Goal: Task Accomplishment & Management: Complete application form

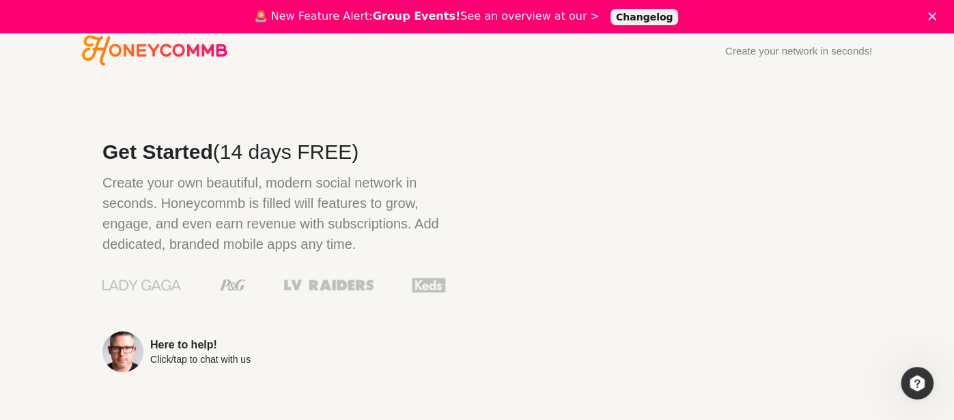
click at [192, 47] on icon "Honeycommb" at bounding box center [154, 50] width 145 height 30
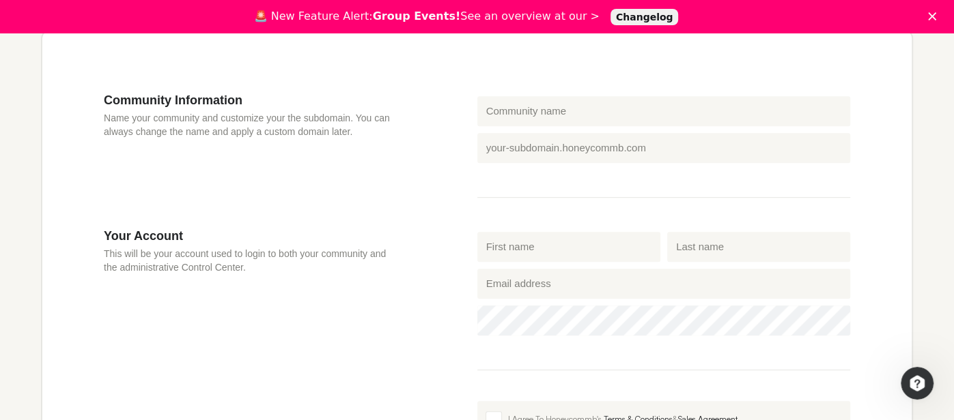
scroll to position [405, 0]
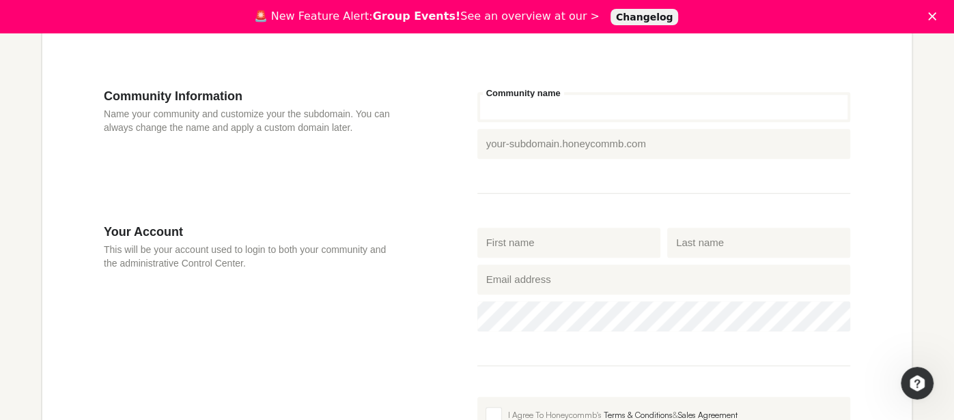
click at [777, 105] on input "Community name" at bounding box center [663, 107] width 373 height 30
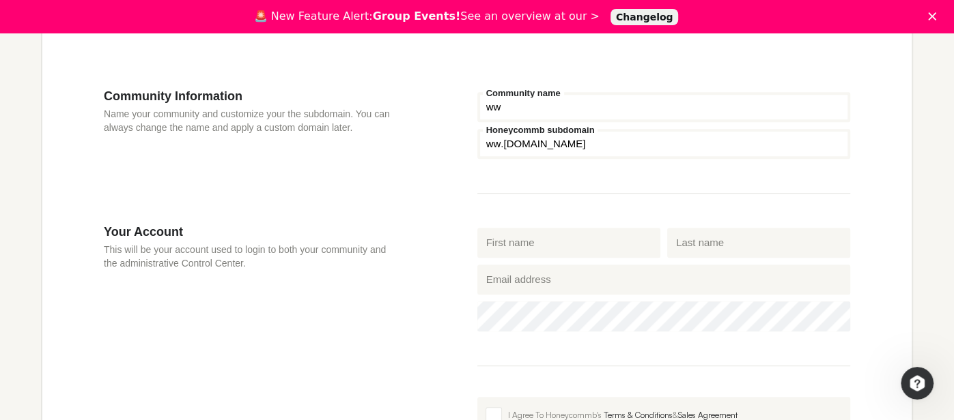
type input "w"
type input "s"
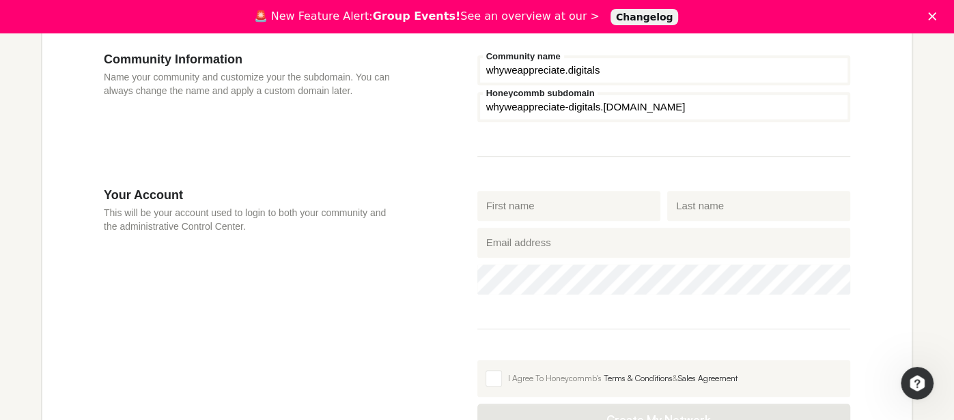
scroll to position [447, 0]
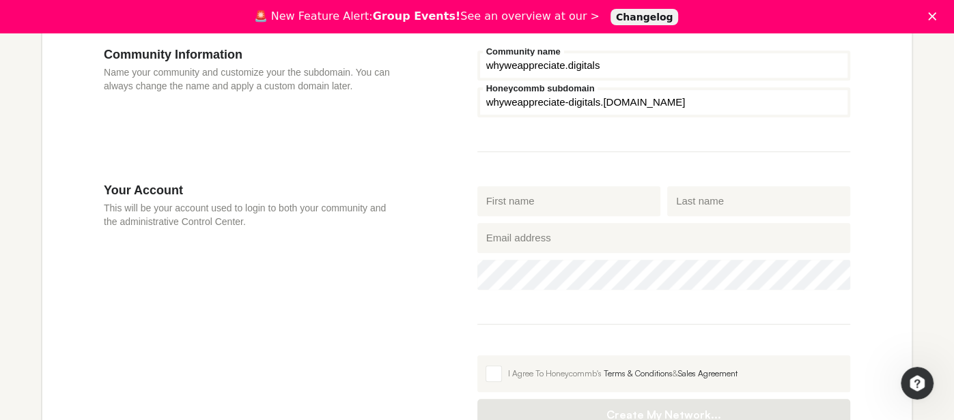
type input "whyweappreciate.digitals"
click at [520, 207] on input "First name" at bounding box center [568, 201] width 183 height 30
type input "cc"
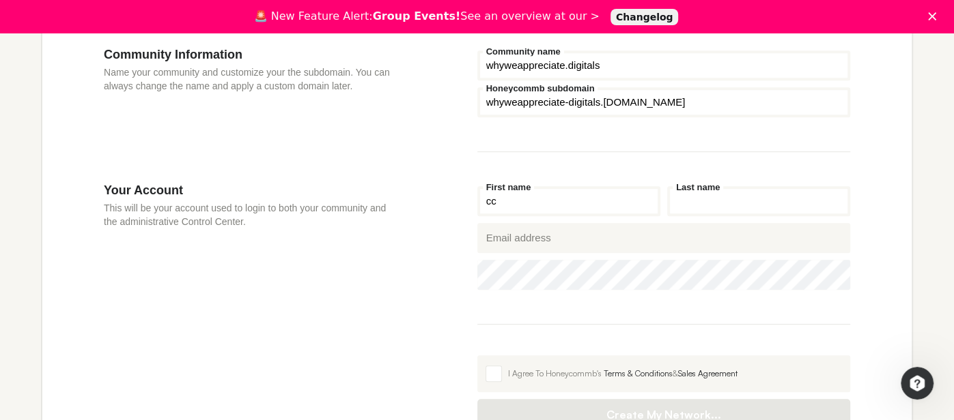
click at [717, 197] on input "Last name" at bounding box center [758, 201] width 183 height 30
type input "cc"
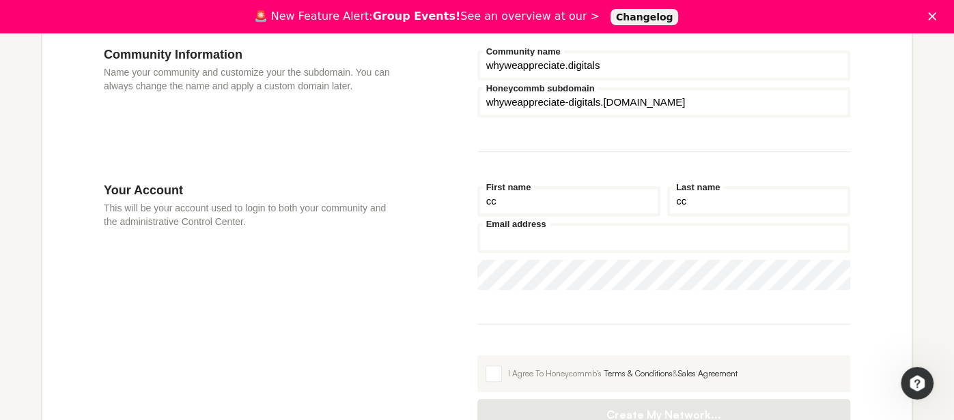
click at [672, 239] on input "Email address" at bounding box center [663, 238] width 373 height 30
type input "[EMAIL_ADDRESS][DOMAIN_NAME]"
click at [482, 370] on label "I Agree To Honeycommb's Terms & Conditions & Sales Agreement" at bounding box center [663, 374] width 373 height 37
click at [477, 356] on input "I Agree To Honeycommb's Terms & Conditions & Sales Agreement" at bounding box center [477, 356] width 0 height 0
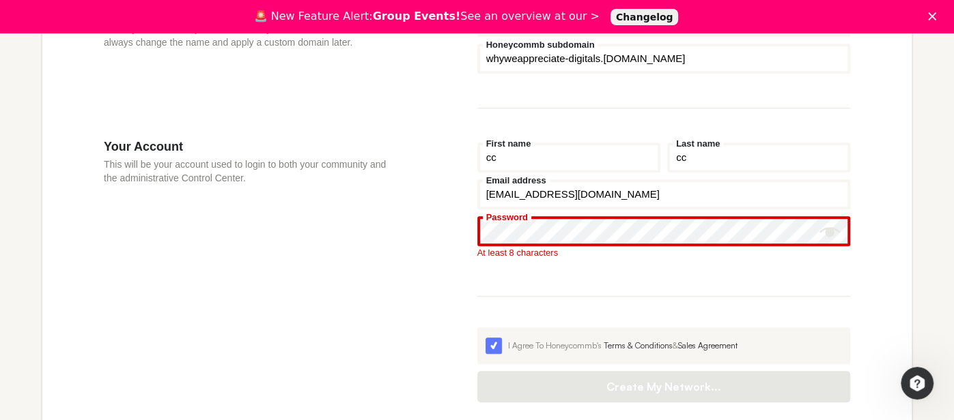
scroll to position [495, 0]
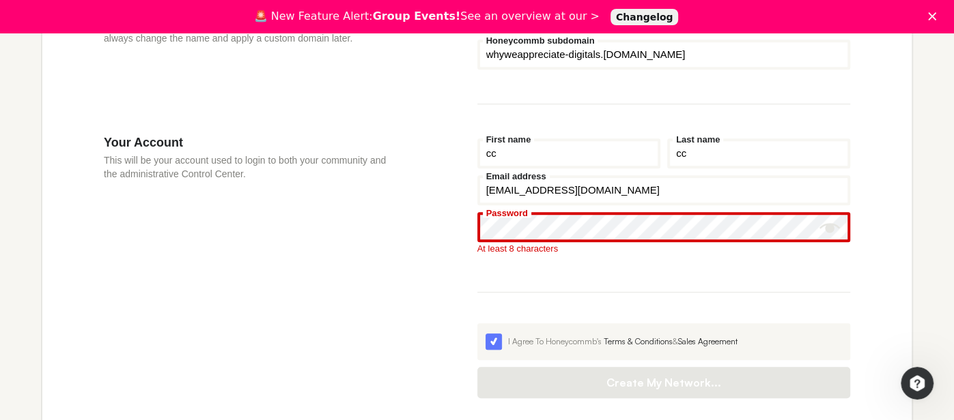
click at [493, 244] on div "At least 8 characters" at bounding box center [663, 248] width 373 height 9
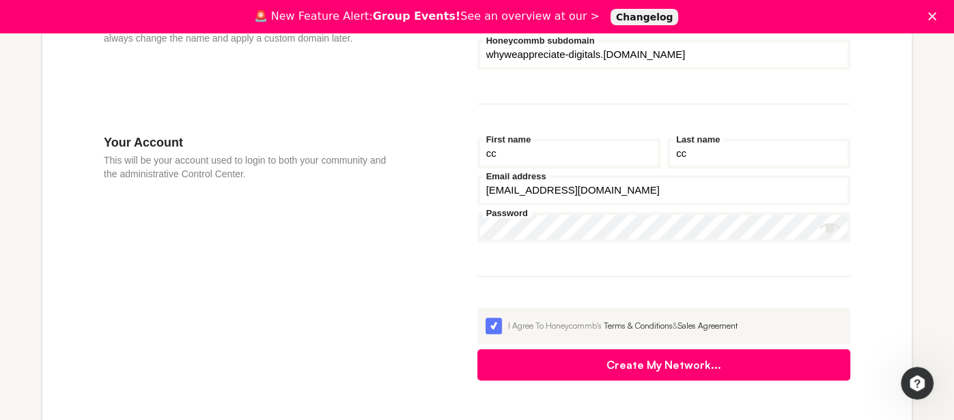
click at [698, 361] on button "Create My Network..." at bounding box center [663, 364] width 373 height 31
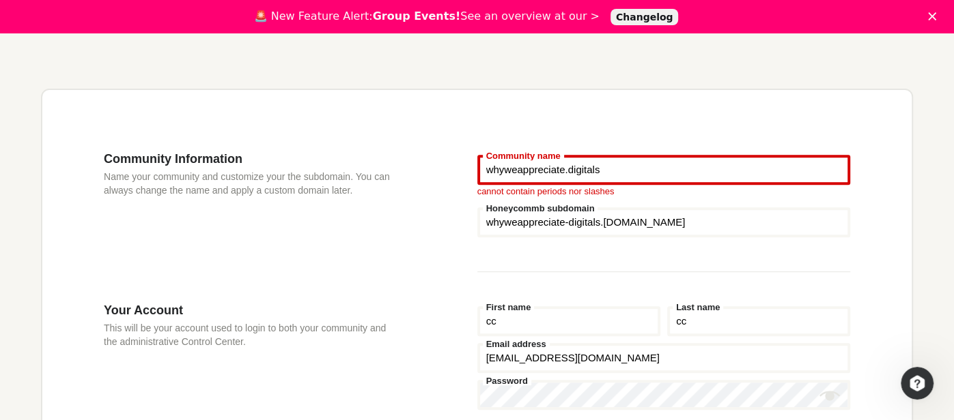
scroll to position [314, 0]
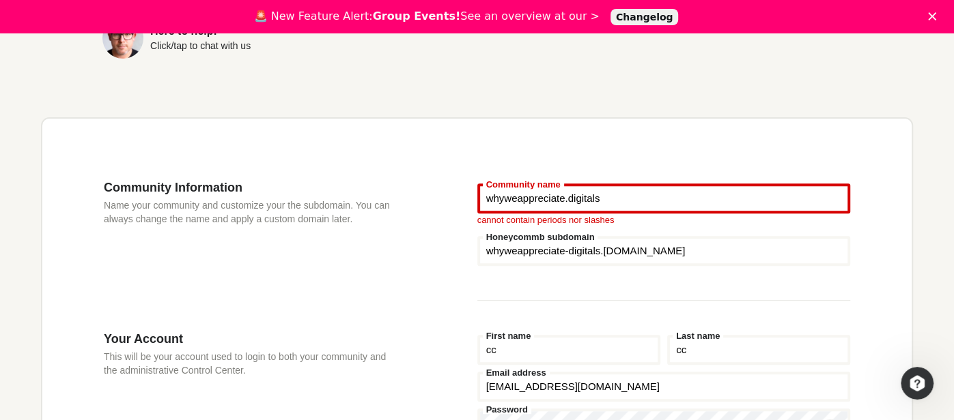
click at [580, 199] on input "whyweappreciate.digitals" at bounding box center [663, 199] width 373 height 30
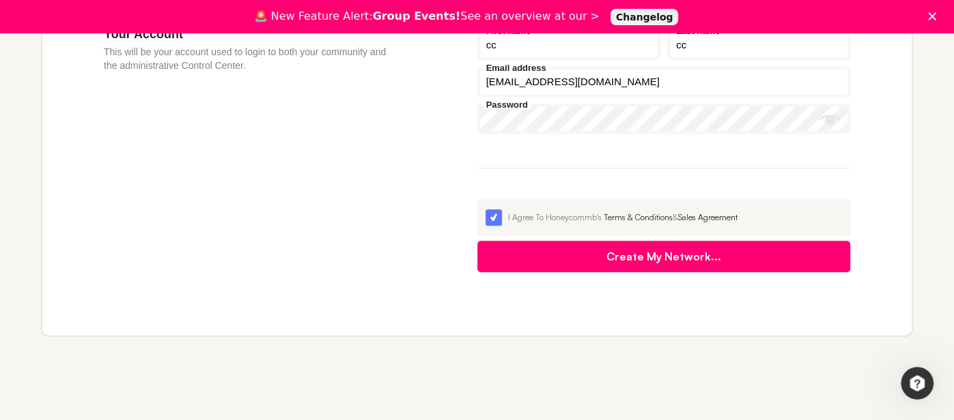
scroll to position [618, 0]
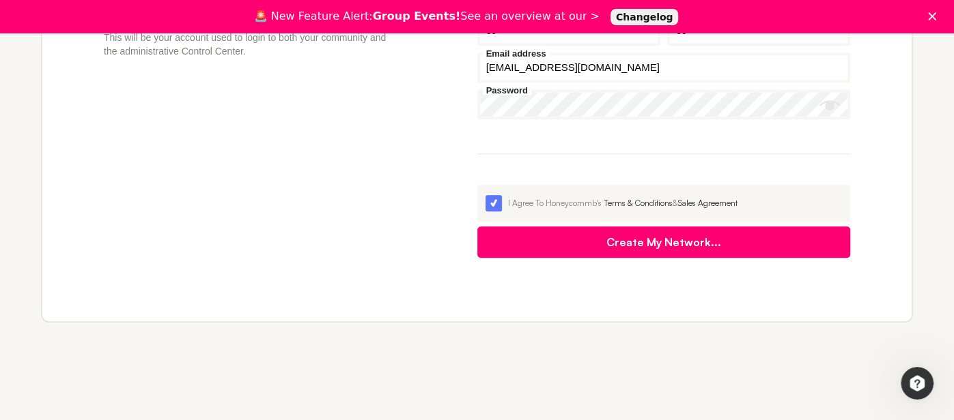
type input "whyweappreciate"
click at [590, 233] on button "Create My Network..." at bounding box center [663, 242] width 373 height 31
